Goal: Information Seeking & Learning: Learn about a topic

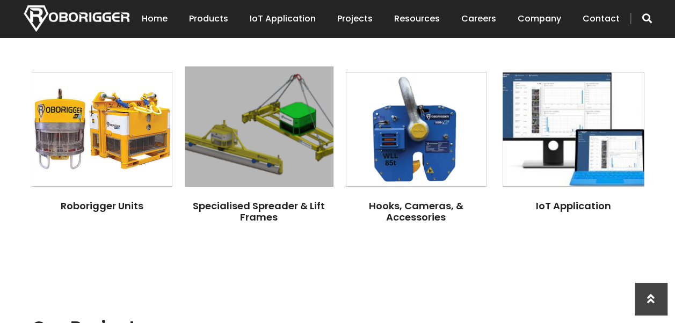
scroll to position [806, 0]
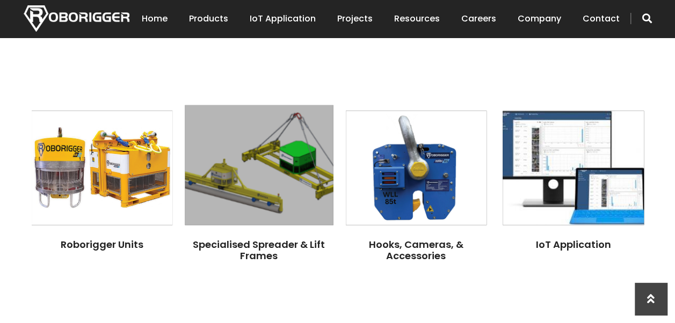
click at [238, 182] on img at bounding box center [259, 165] width 148 height 120
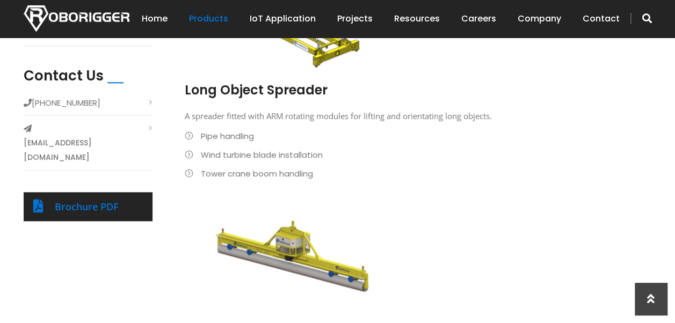
scroll to position [430, 0]
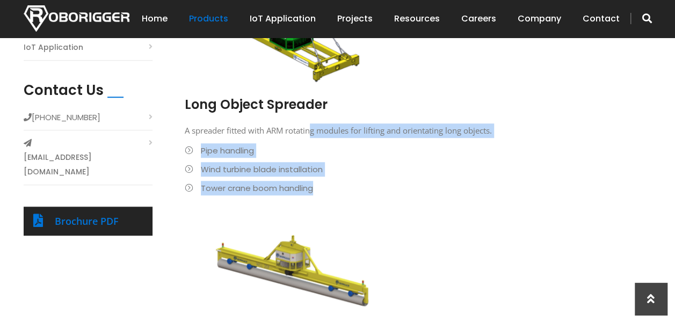
drag, startPoint x: 325, startPoint y: 189, endPoint x: 310, endPoint y: 135, distance: 55.3
click at [310, 135] on div "Long Object Spreader A spreader fitted with ARM rotating modules for lifting an…" at bounding box center [410, 154] width 451 height 116
drag, startPoint x: 310, startPoint y: 135, endPoint x: 285, endPoint y: 158, distance: 34.2
click at [285, 158] on ul "Pipe handling Wind turbine blade installation Tower crane boom handling" at bounding box center [410, 169] width 451 height 52
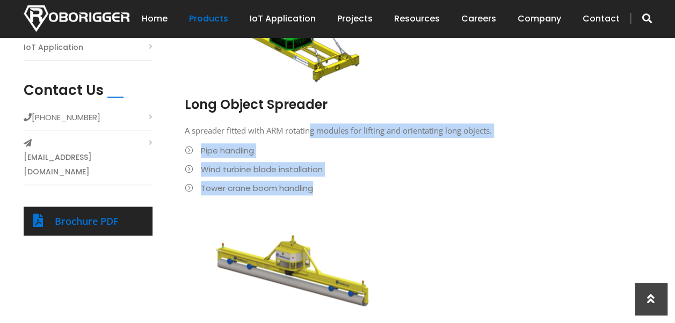
click at [277, 154] on li "Pipe handling" at bounding box center [410, 150] width 451 height 15
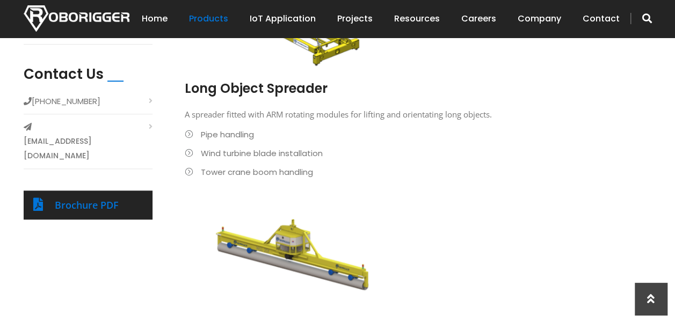
scroll to position [430, 0]
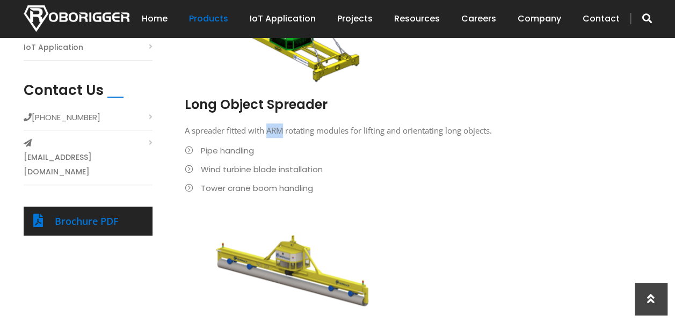
drag, startPoint x: 269, startPoint y: 128, endPoint x: 284, endPoint y: 128, distance: 15.0
click at [284, 128] on p "A spreader fitted with ARM rotating modules for lifting and orientating long ob…" at bounding box center [410, 131] width 451 height 15
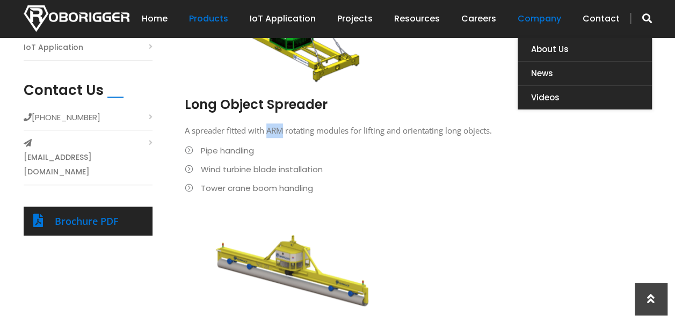
scroll to position [0, 0]
copy p "ARM"
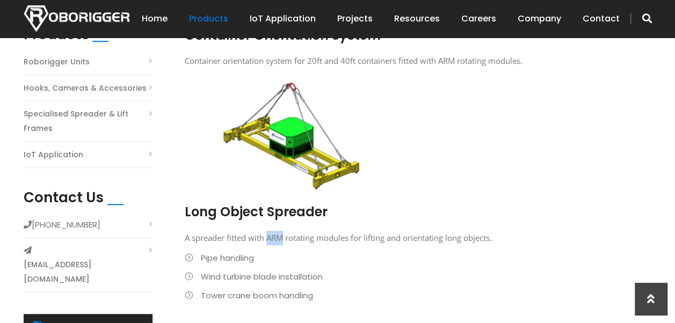
scroll to position [269, 0]
